Goal: Navigation & Orientation: Understand site structure

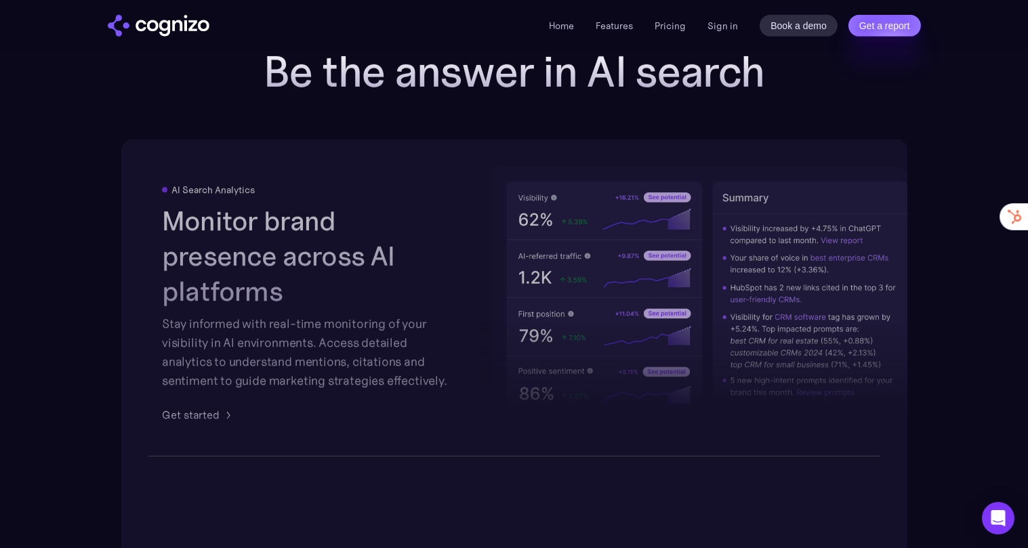
scroll to position [2094, 0]
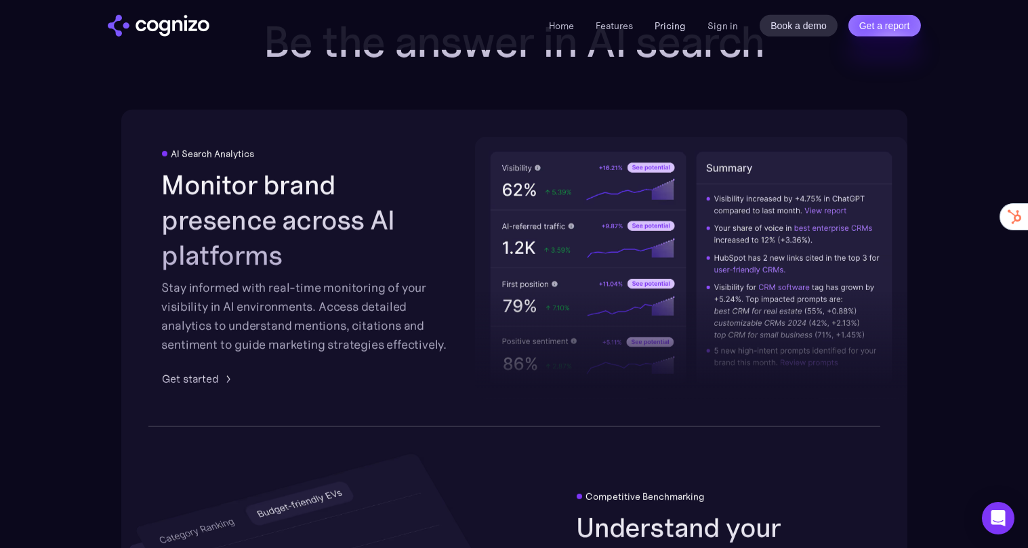
click at [672, 26] on link "Pricing" at bounding box center [669, 26] width 31 height 12
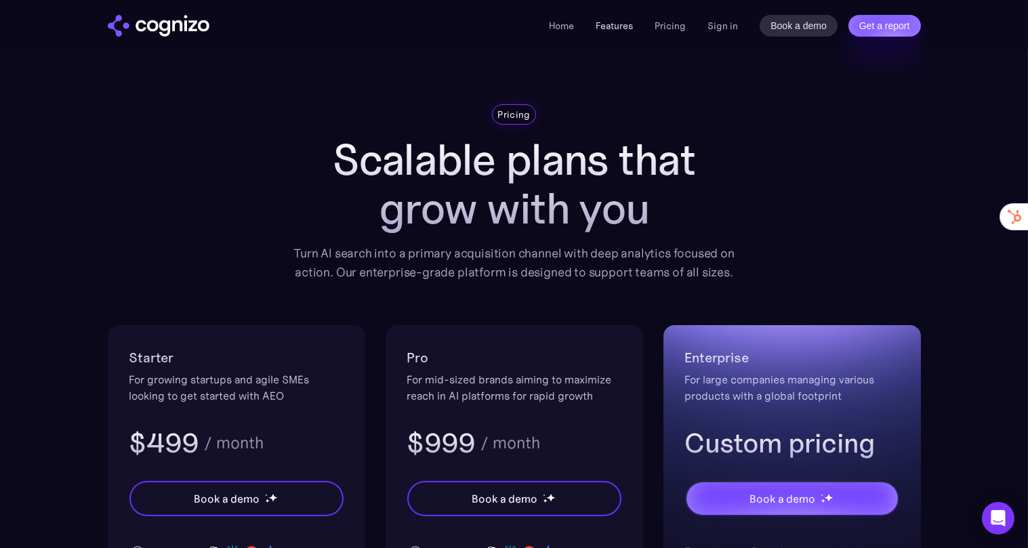
click at [603, 30] on link "Features" at bounding box center [614, 26] width 37 height 12
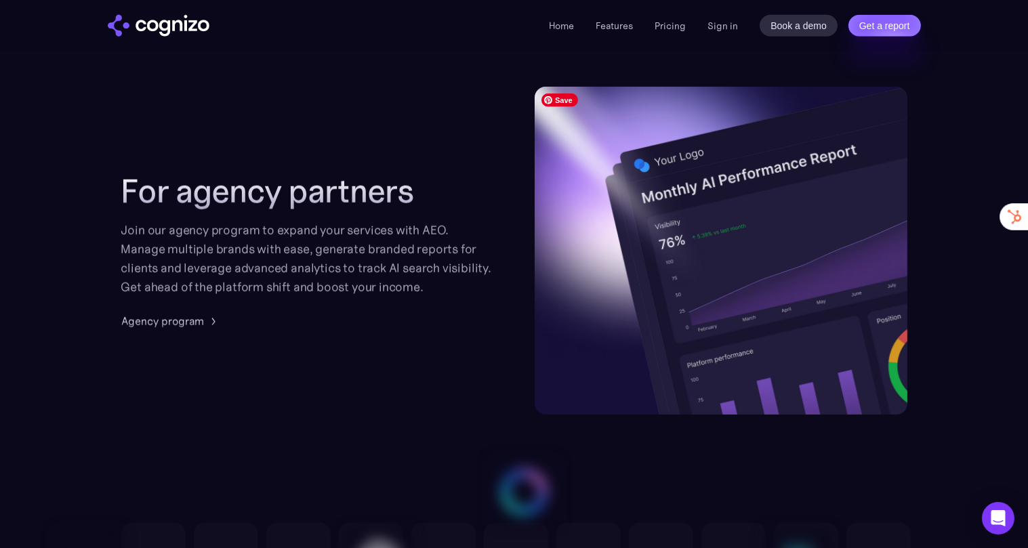
scroll to position [3264, 0]
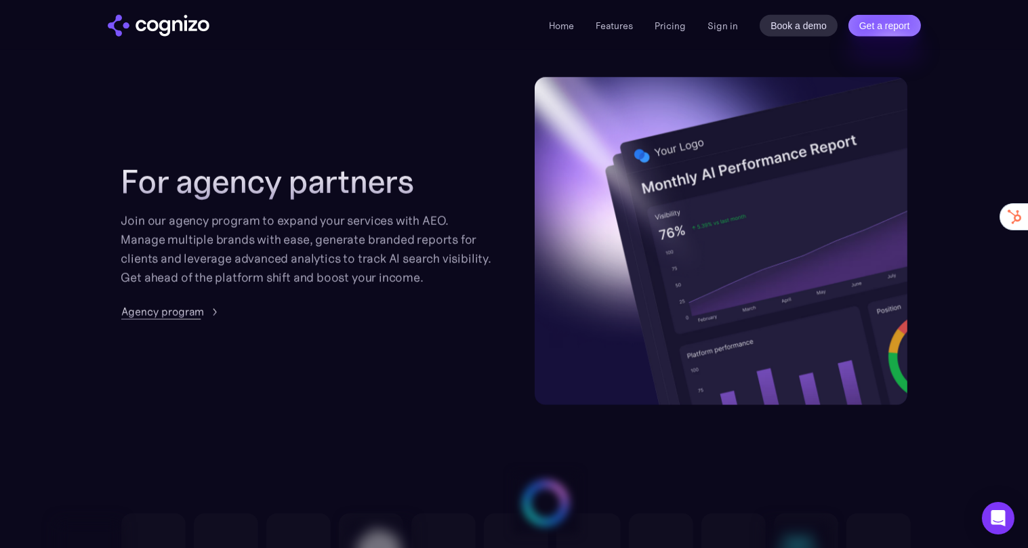
click at [154, 310] on div "Agency program" at bounding box center [162, 312] width 83 height 16
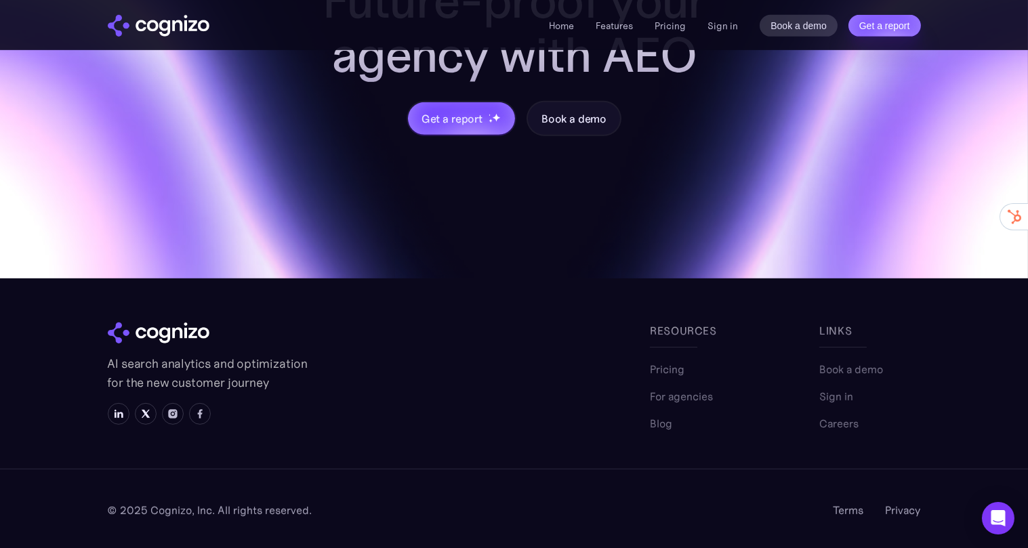
scroll to position [1583, 0]
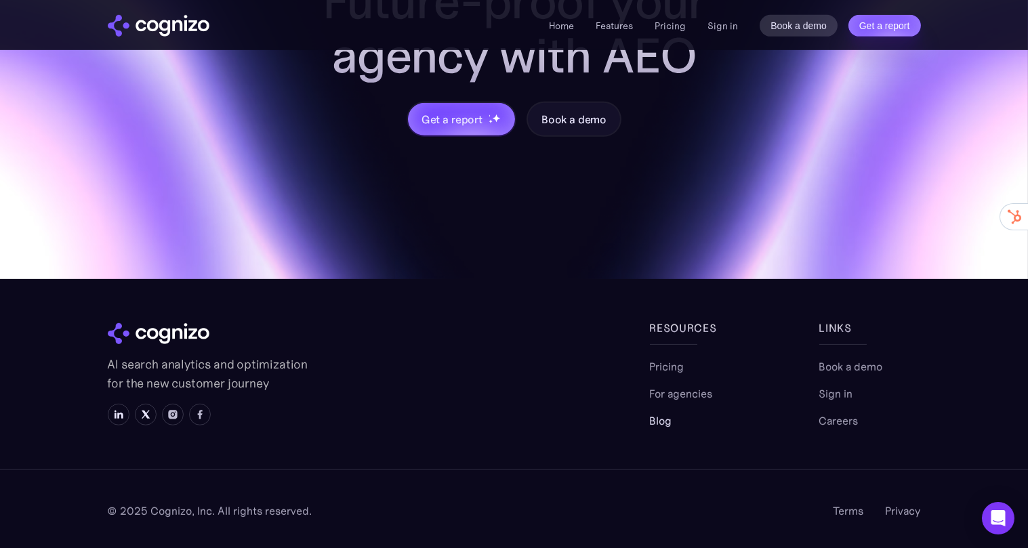
click at [661, 416] on link "Blog" at bounding box center [661, 421] width 22 height 16
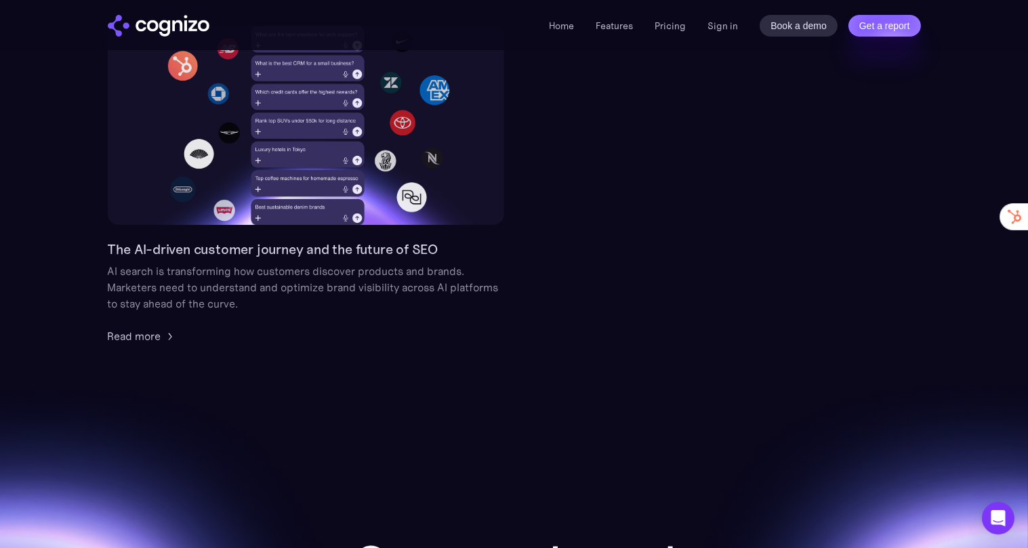
scroll to position [159, 0]
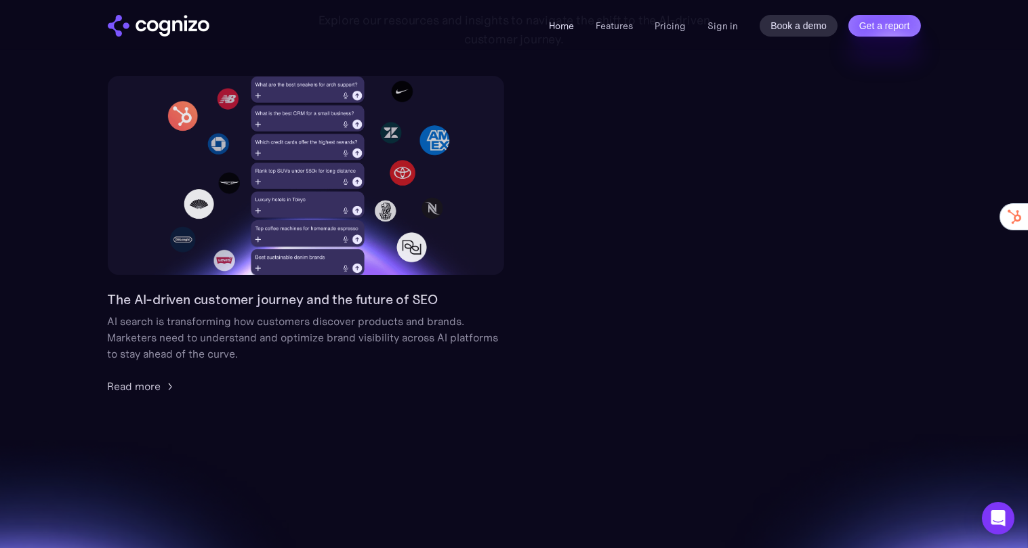
click at [581, 28] on ul "Home Features Pricing Book a demo Get a report" at bounding box center [617, 26] width 137 height 16
click at [565, 27] on link "Home" at bounding box center [561, 26] width 25 height 12
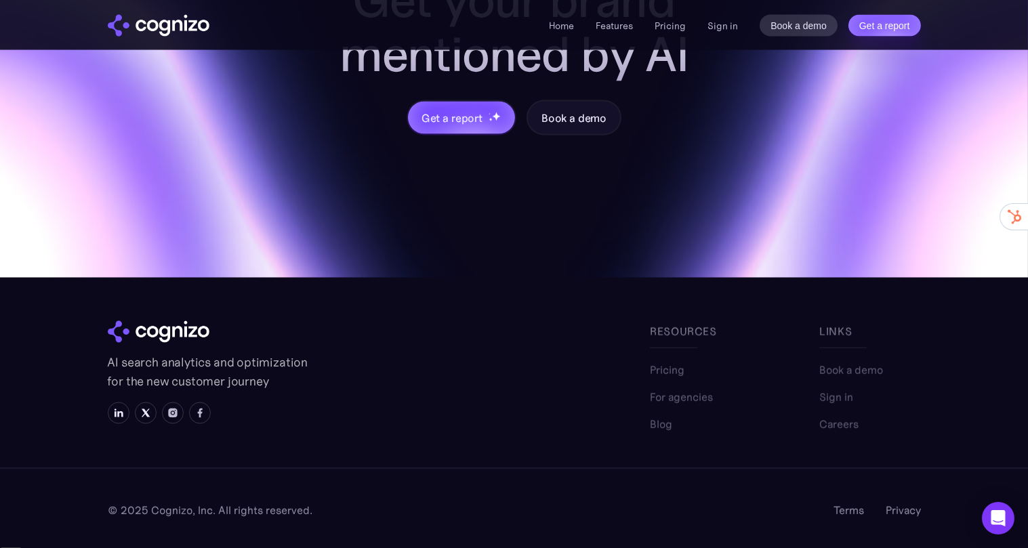
scroll to position [5420, 0]
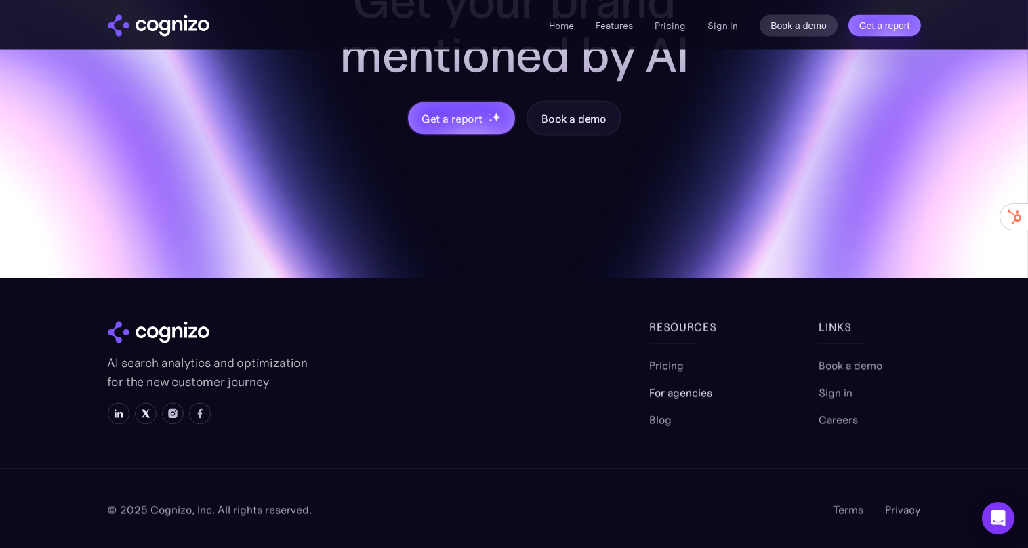
click at [678, 390] on link "For agencies" at bounding box center [681, 393] width 63 height 16
